Goal: Check status

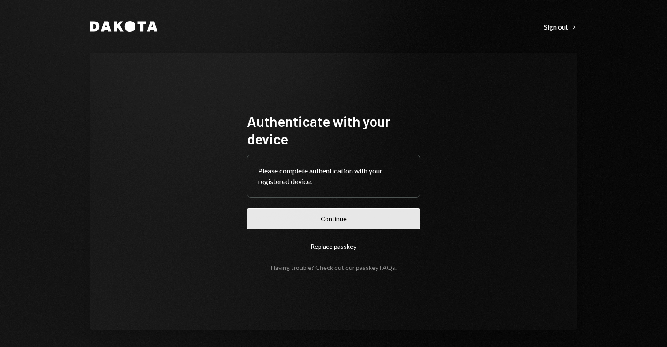
click at [331, 224] on button "Continue" at bounding box center [333, 219] width 173 height 21
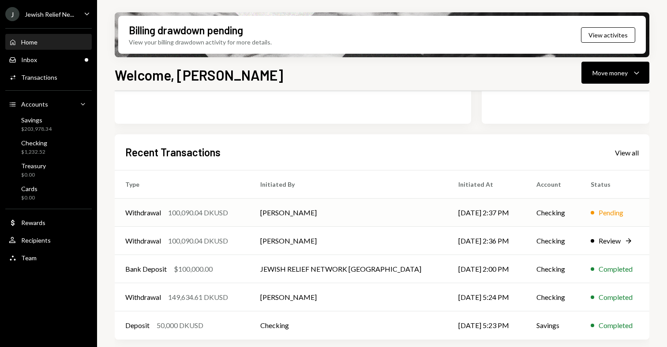
scroll to position [184, 0]
click at [615, 212] on div "Pending" at bounding box center [610, 213] width 25 height 11
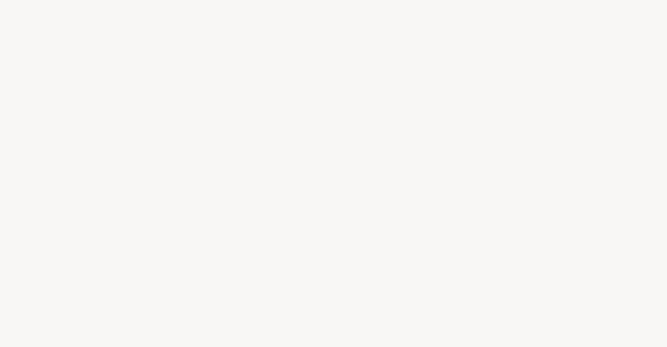
click at [545, 209] on div at bounding box center [333, 173] width 667 height 347
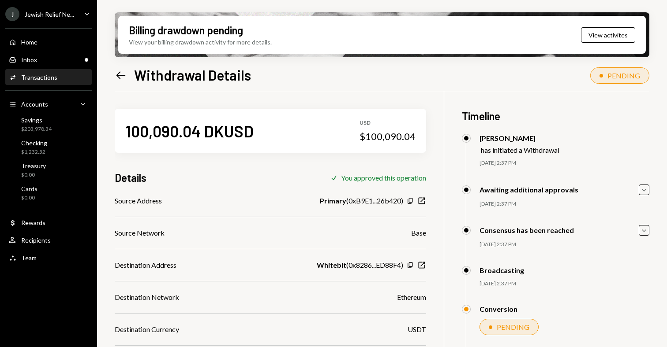
click at [606, 78] on div "PENDING" at bounding box center [619, 75] width 59 height 16
